Goal: Task Accomplishment & Management: Manage account settings

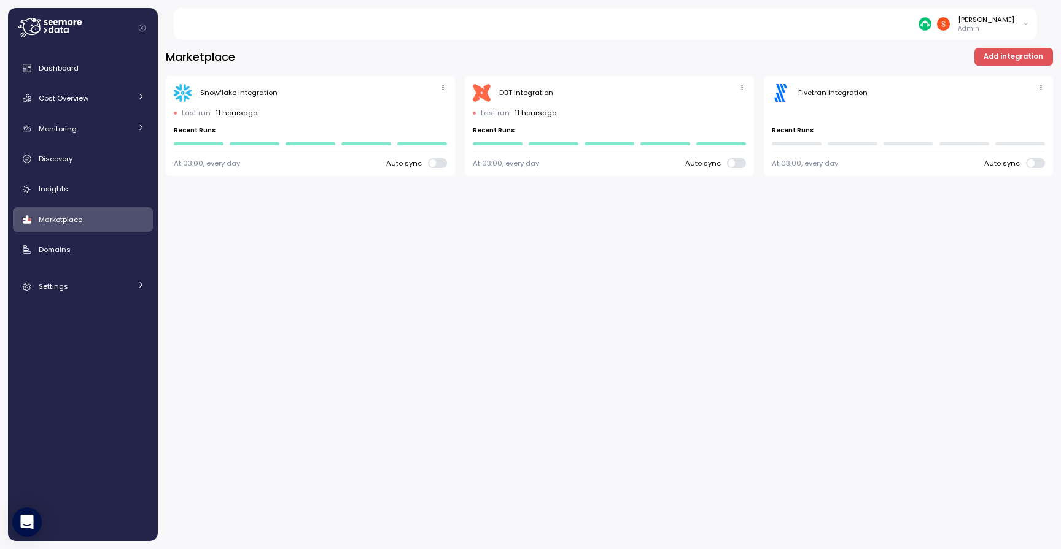
click at [836, 109] on div "Last run ago Recent Runs" at bounding box center [908, 126] width 273 height 37
click at [794, 88] on div ".st0{fill:#0073FF;} Fivetran integration" at bounding box center [908, 93] width 273 height 18
click at [56, 220] on span "Marketplace" at bounding box center [61, 220] width 44 height 10
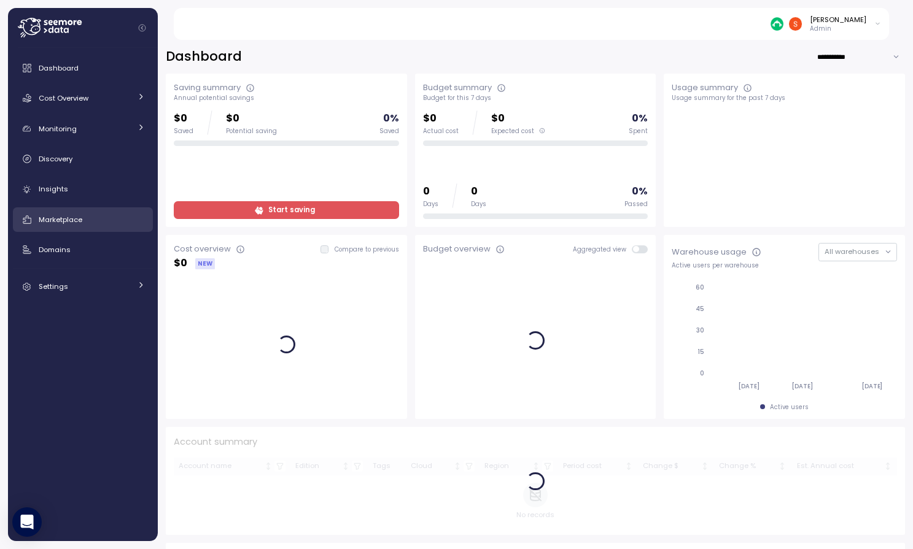
click at [57, 227] on link "Marketplace" at bounding box center [83, 219] width 140 height 25
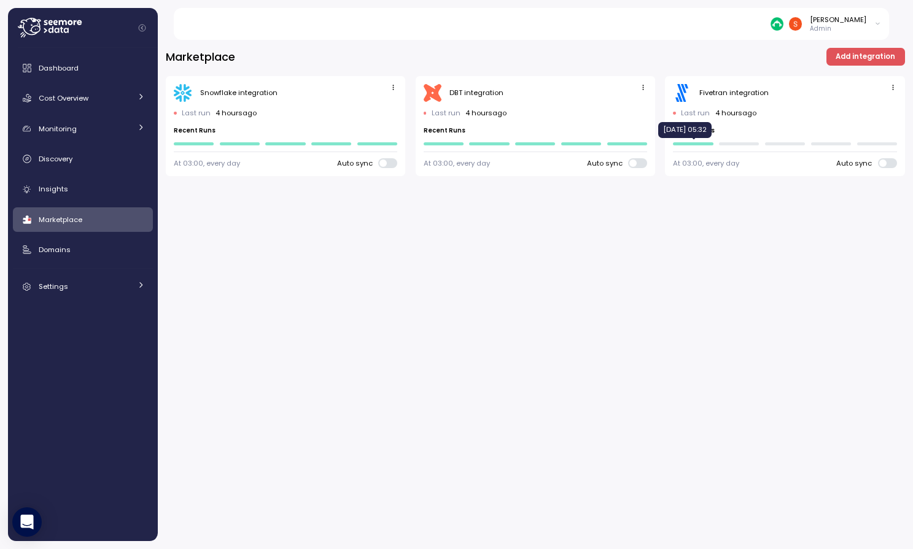
click at [692, 144] on div at bounding box center [693, 143] width 40 height 3
click at [894, 88] on icon "button" at bounding box center [893, 87] width 8 height 8
click at [864, 112] on button "Edit" at bounding box center [874, 111] width 46 height 17
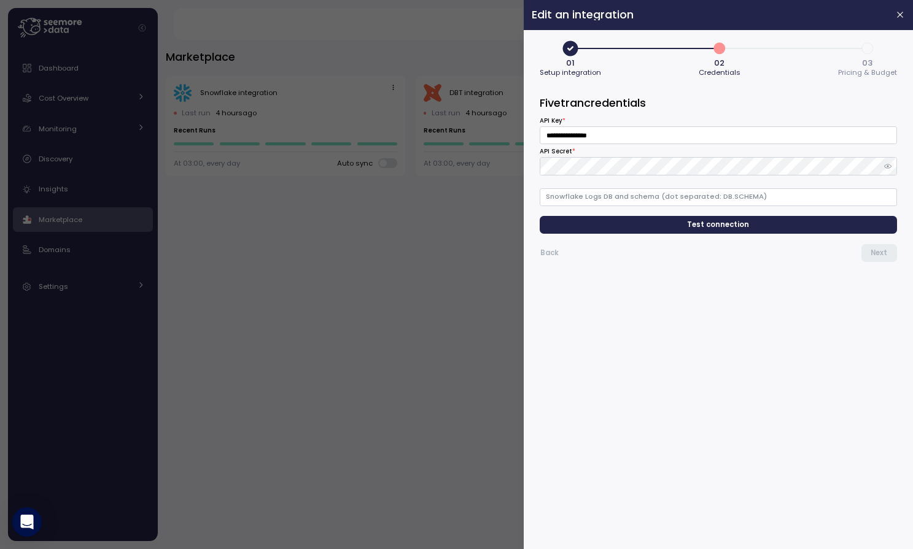
click at [734, 222] on span "Test connection" at bounding box center [719, 225] width 62 height 17
click at [878, 255] on span "Next" at bounding box center [878, 253] width 17 height 17
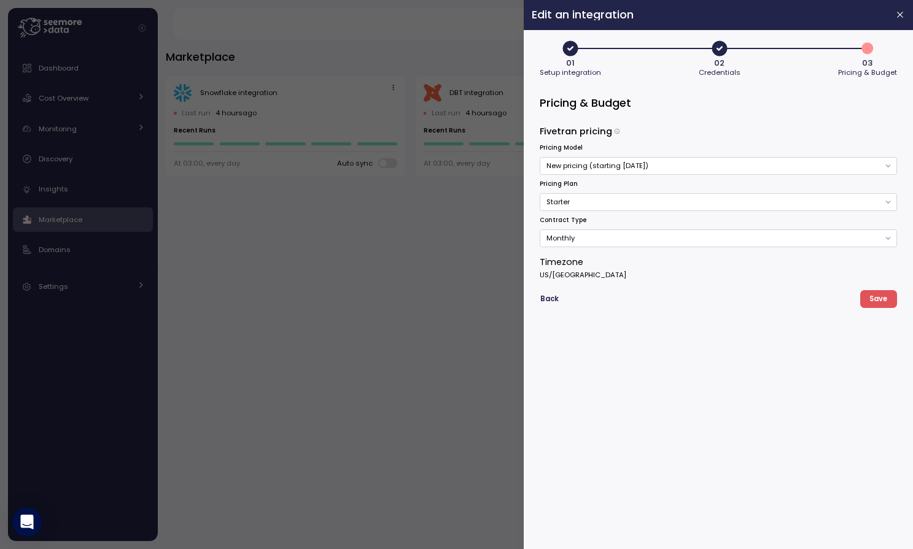
click at [886, 239] on button "Monthly" at bounding box center [718, 239] width 357 height 18
click at [885, 239] on button "Monthly" at bounding box center [718, 239] width 357 height 18
click at [886, 240] on button "Monthly" at bounding box center [718, 239] width 357 height 18
click at [805, 280] on div "Annual" at bounding box center [719, 278] width 352 height 17
click at [796, 207] on button "Starter" at bounding box center [718, 202] width 357 height 18
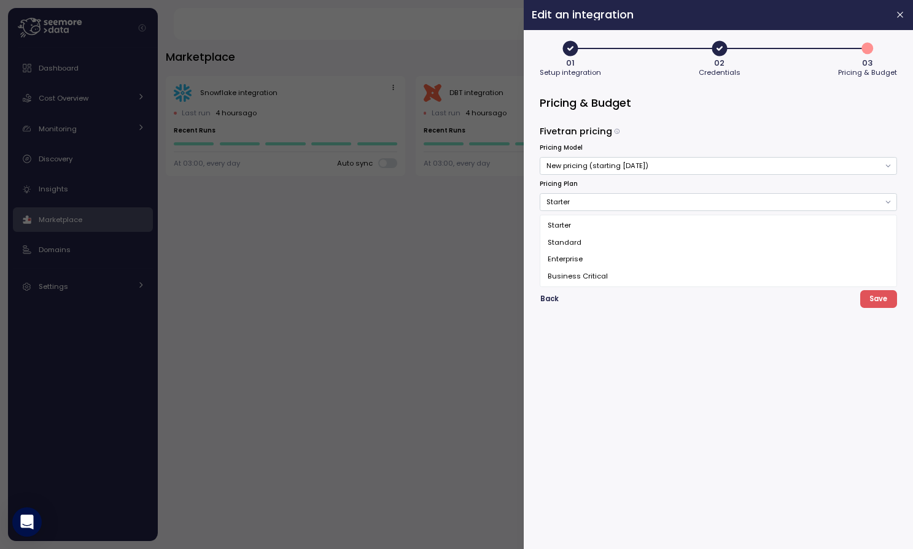
click at [573, 255] on div "Enterprise" at bounding box center [719, 259] width 352 height 17
click at [608, 335] on form "Pricing & Budget Fivetran pricing Pricing Model New pricing (starting [DATE]) P…" at bounding box center [718, 318] width 357 height 446
click at [667, 162] on button "New pricing (starting [DATE])" at bounding box center [718, 166] width 357 height 18
click at [635, 187] on div "New pricing (starting [DATE])" at bounding box center [719, 190] width 352 height 17
click at [883, 300] on span "Save" at bounding box center [878, 299] width 18 height 17
